Goal: Information Seeking & Learning: Learn about a topic

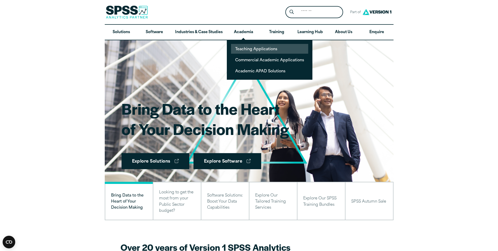
click at [247, 49] on link "Teaching Applications" at bounding box center [269, 49] width 77 height 10
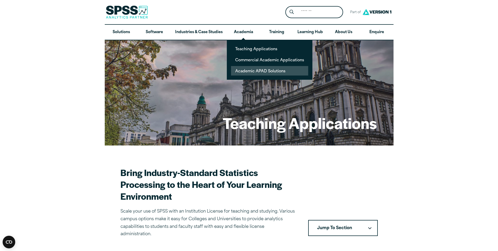
click at [245, 70] on link "Academic APAD Solutions" at bounding box center [269, 71] width 77 height 10
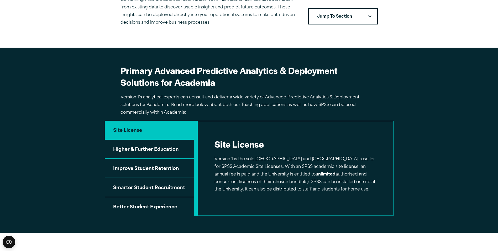
scroll to position [263, 0]
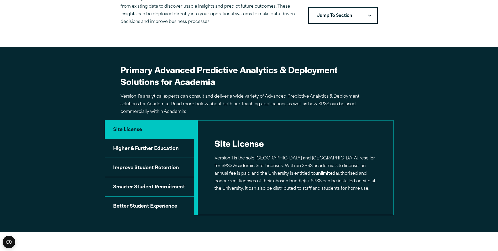
click at [159, 145] on button "Higher & Further Education" at bounding box center [149, 148] width 89 height 19
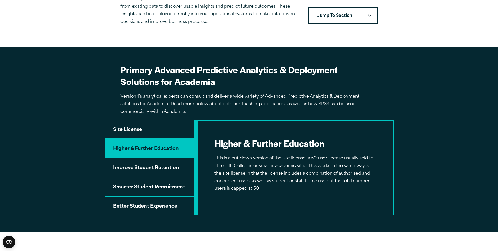
click at [147, 169] on button "Improve Student Retention" at bounding box center [149, 167] width 89 height 19
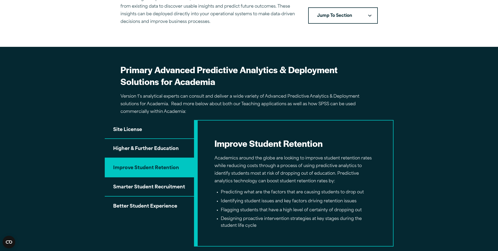
click at [152, 193] on button "Smarter Student Recruitment" at bounding box center [149, 186] width 89 height 19
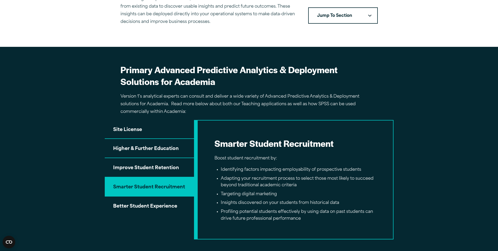
click at [149, 201] on button "Better Student Experience" at bounding box center [149, 205] width 89 height 19
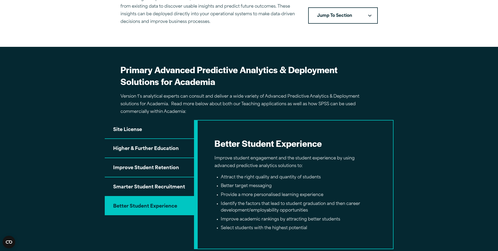
click at [152, 149] on button "Higher & Further Education" at bounding box center [149, 148] width 89 height 19
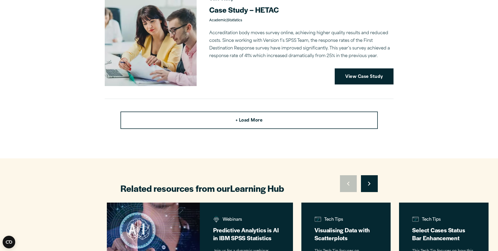
scroll to position [1418, 0]
